Goal: Navigation & Orientation: Find specific page/section

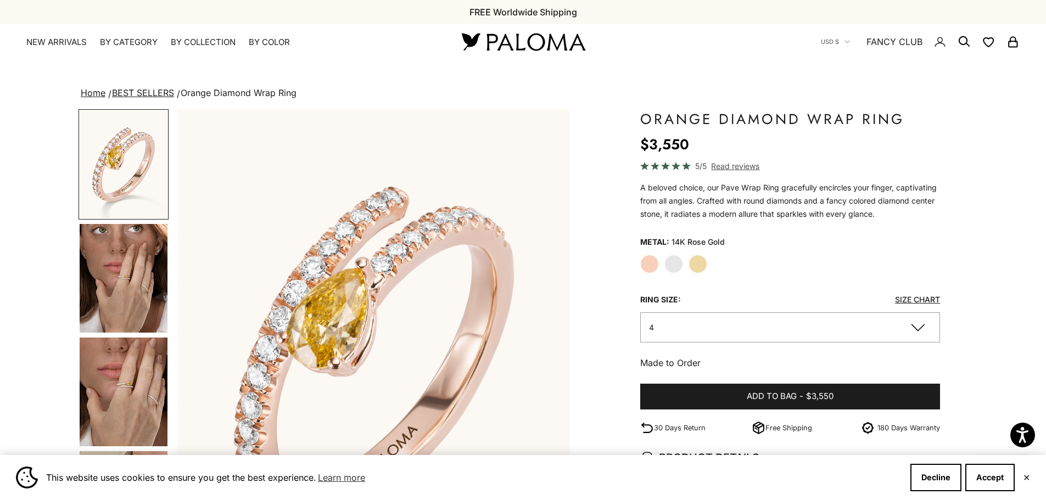
click at [673, 263] on label "White Gold" at bounding box center [673, 264] width 19 height 19
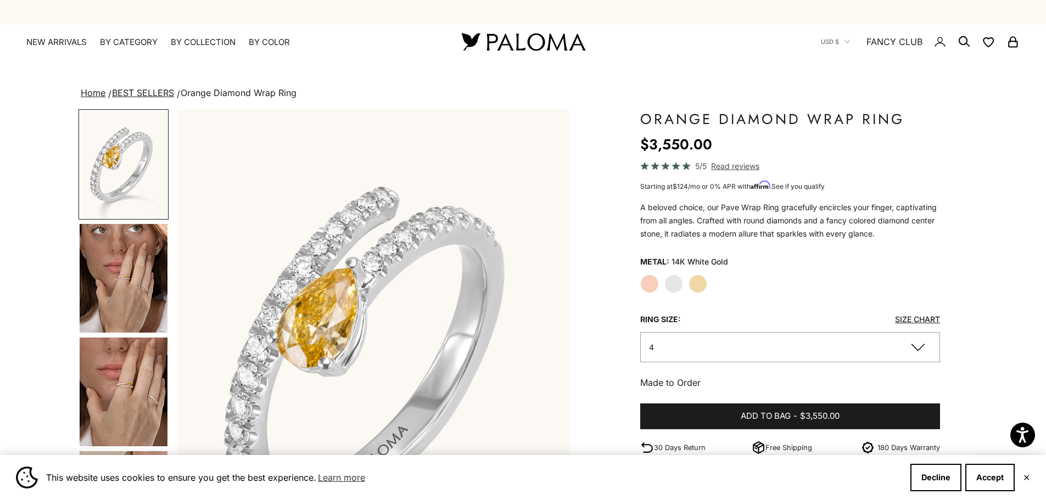
click at [701, 281] on label "Yellow Gold" at bounding box center [697, 283] width 19 height 19
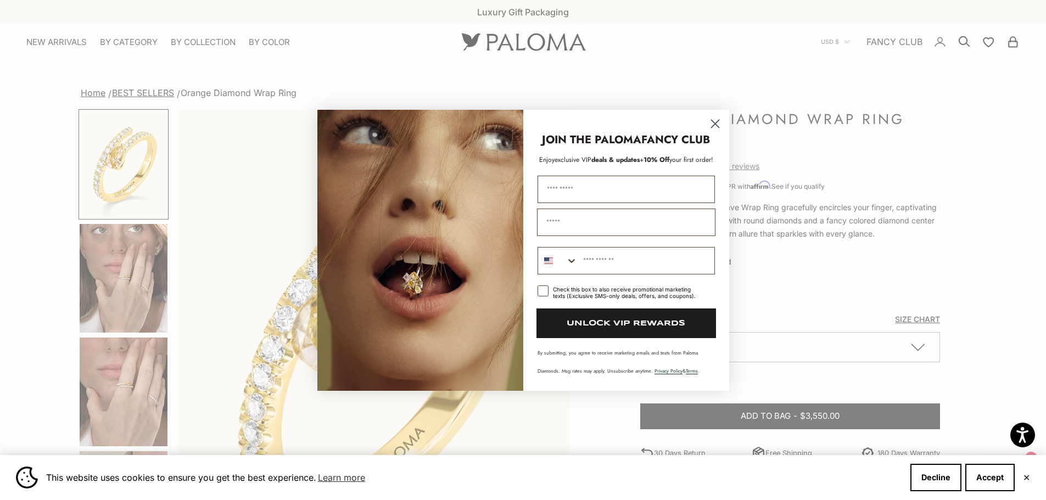
click at [715, 119] on circle "Close dialog" at bounding box center [714, 123] width 18 height 18
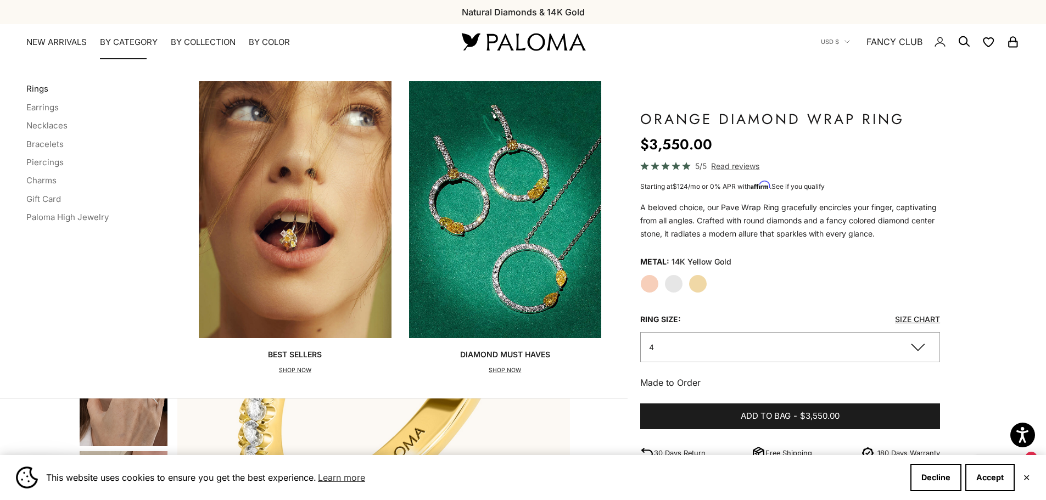
click at [41, 86] on link "Rings" at bounding box center [37, 88] width 22 height 10
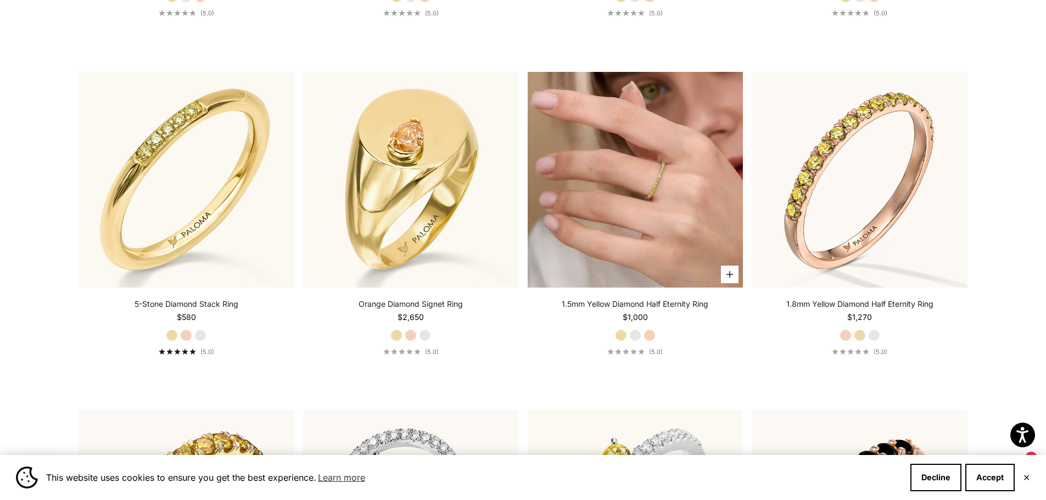
scroll to position [3458, 0]
